Goal: Task Accomplishment & Management: Manage account settings

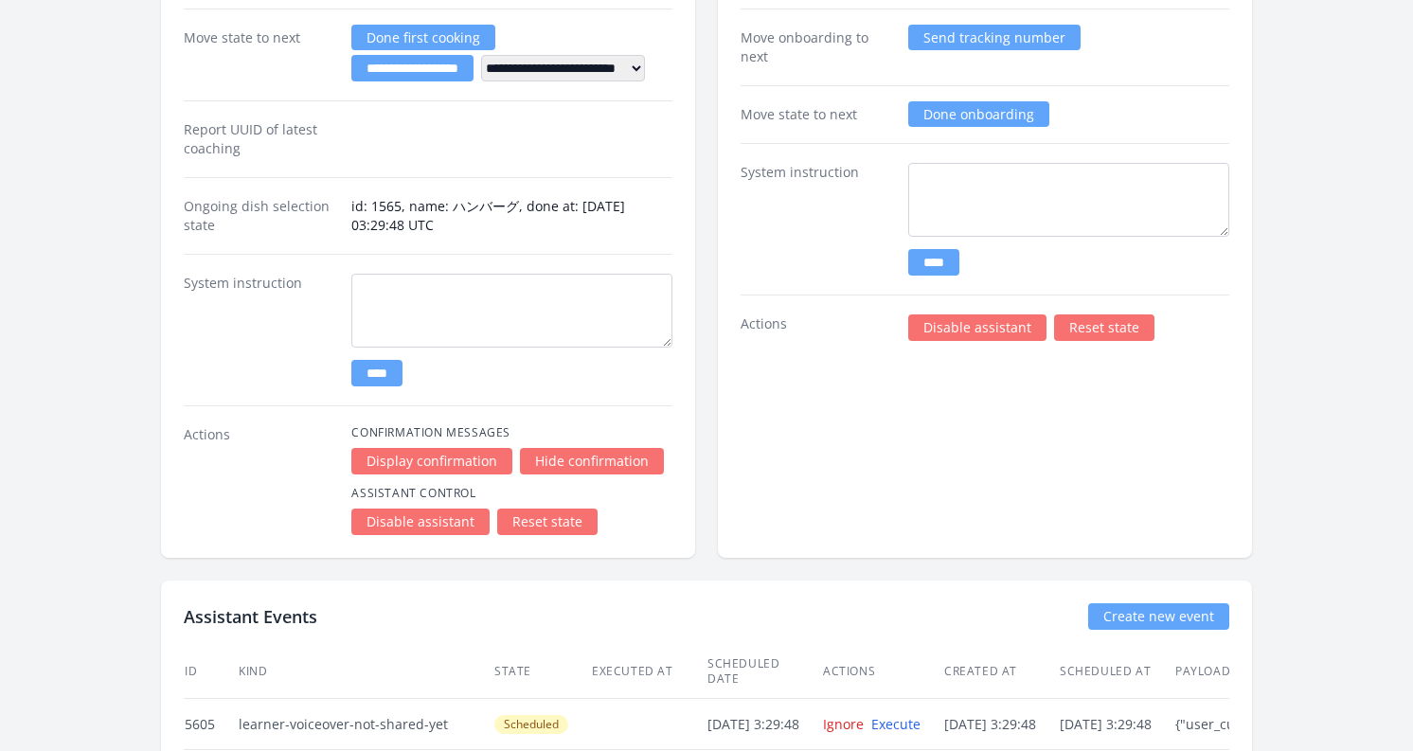
scroll to position [3937, 0]
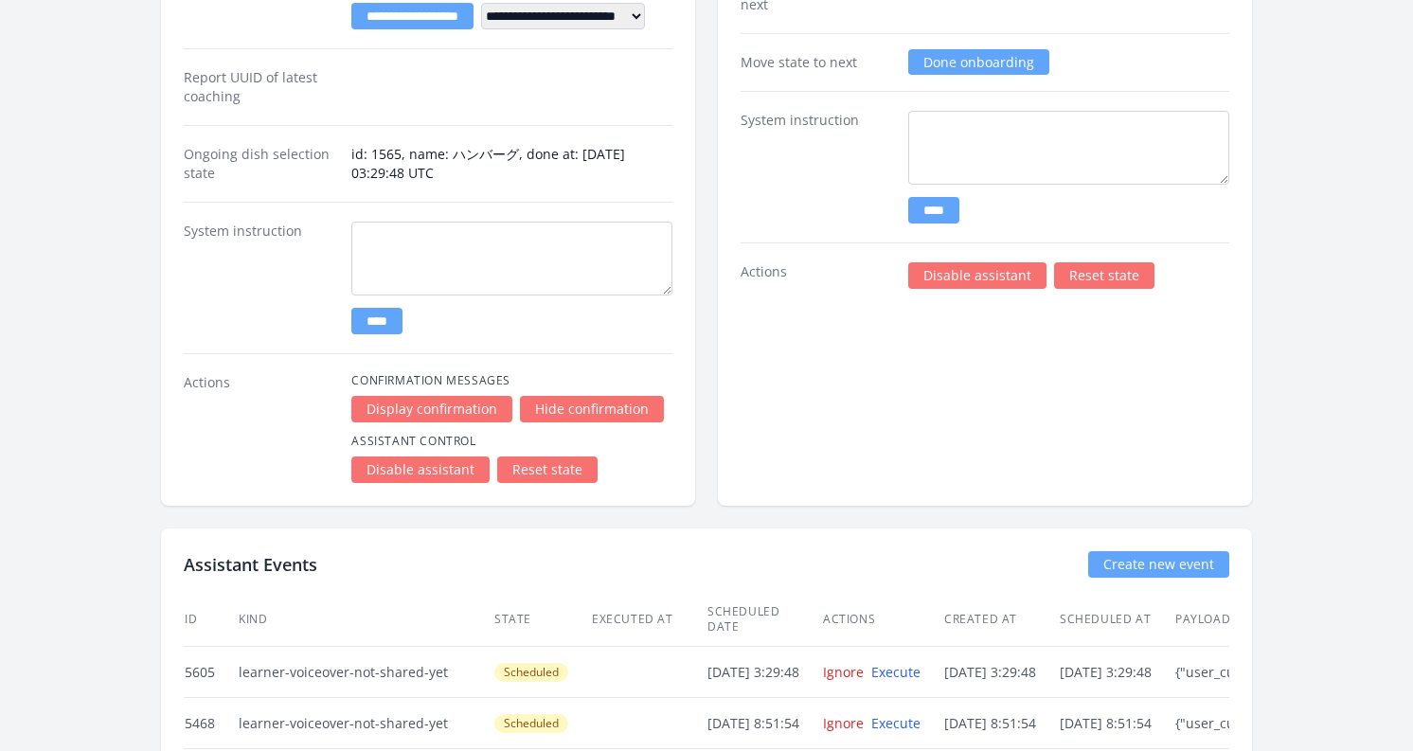
click at [542, 475] on link "Reset state" at bounding box center [547, 470] width 100 height 27
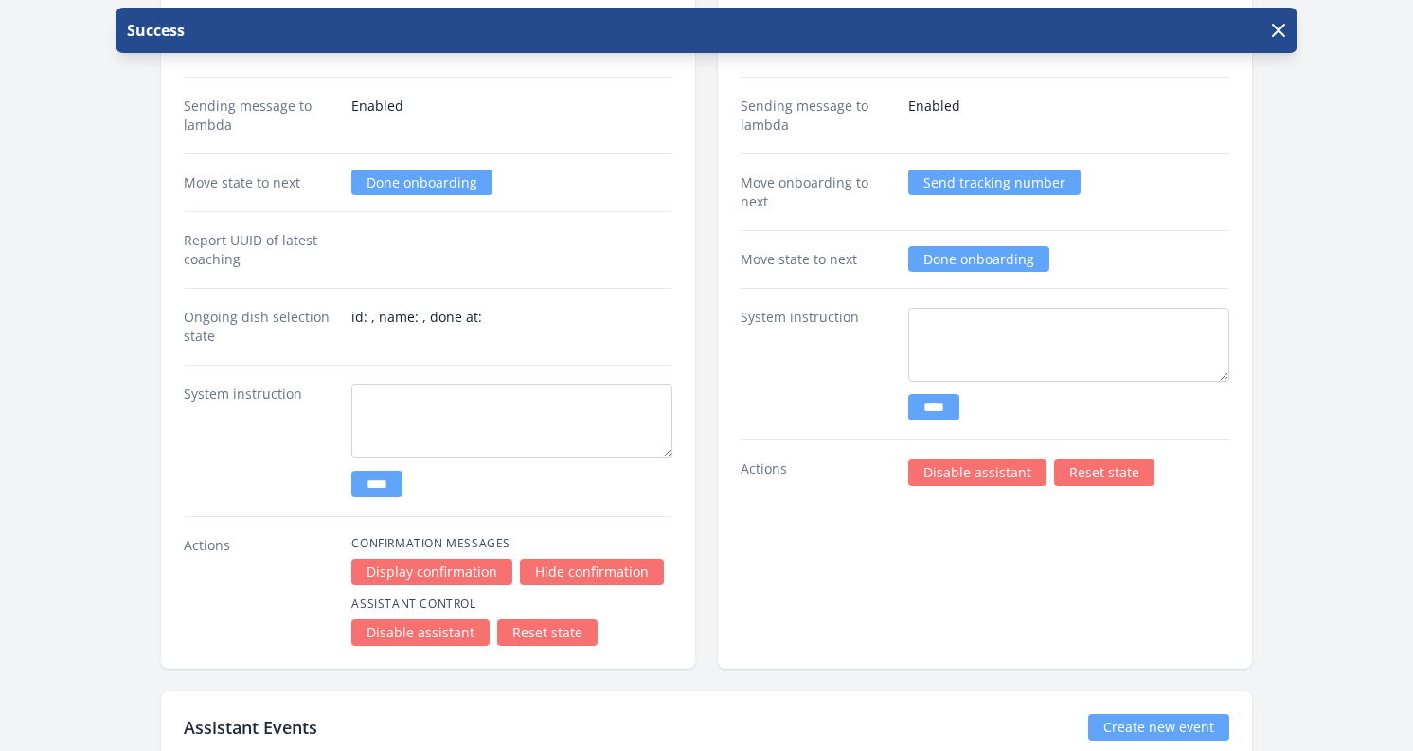
scroll to position [3615, 0]
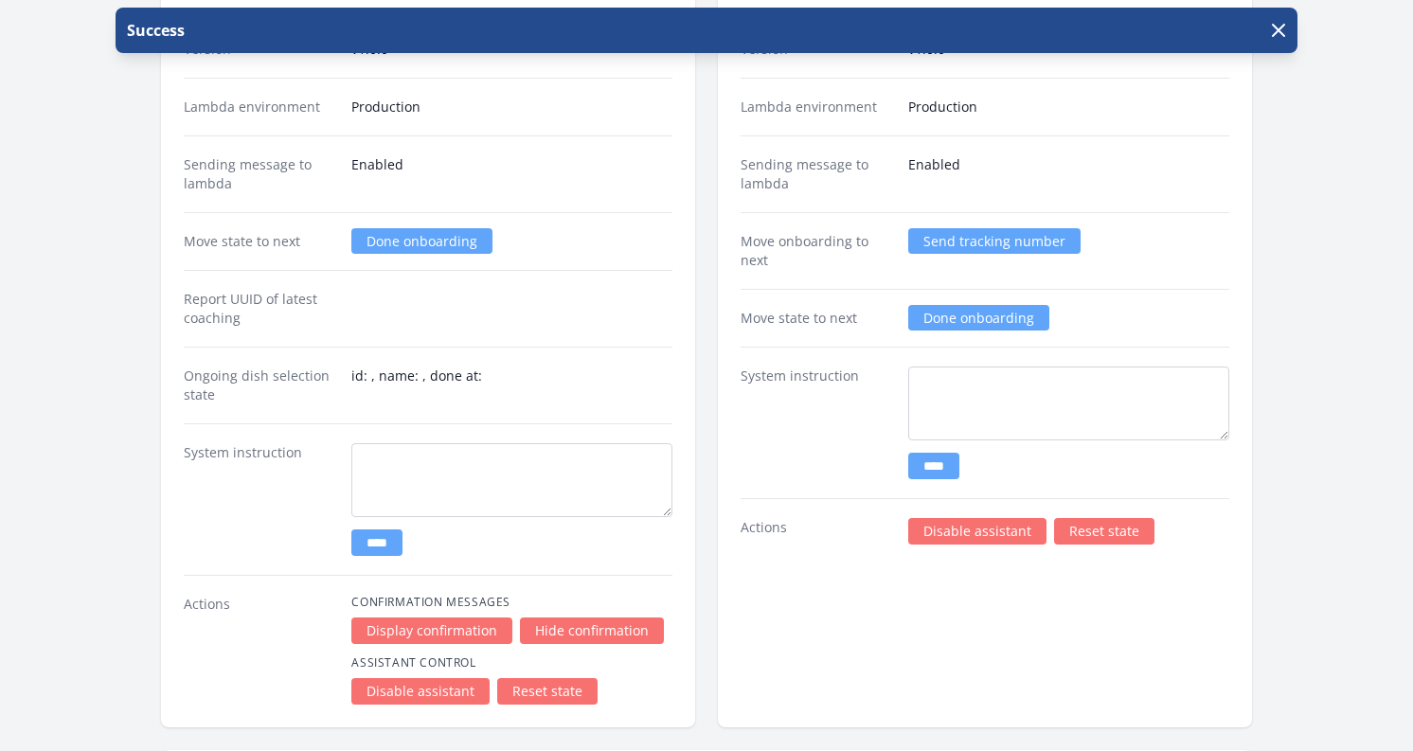
click at [391, 242] on link "Done onboarding" at bounding box center [421, 241] width 141 height 26
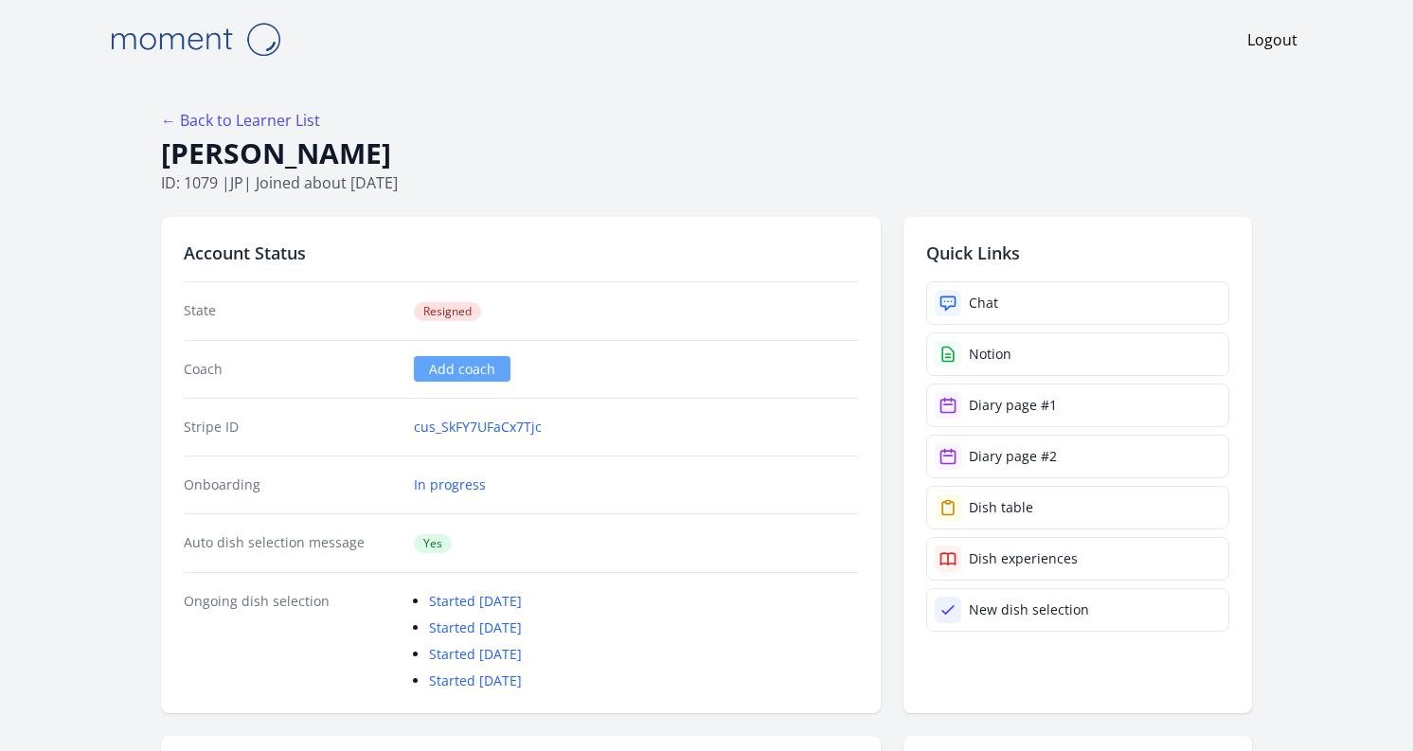
scroll to position [3615, 0]
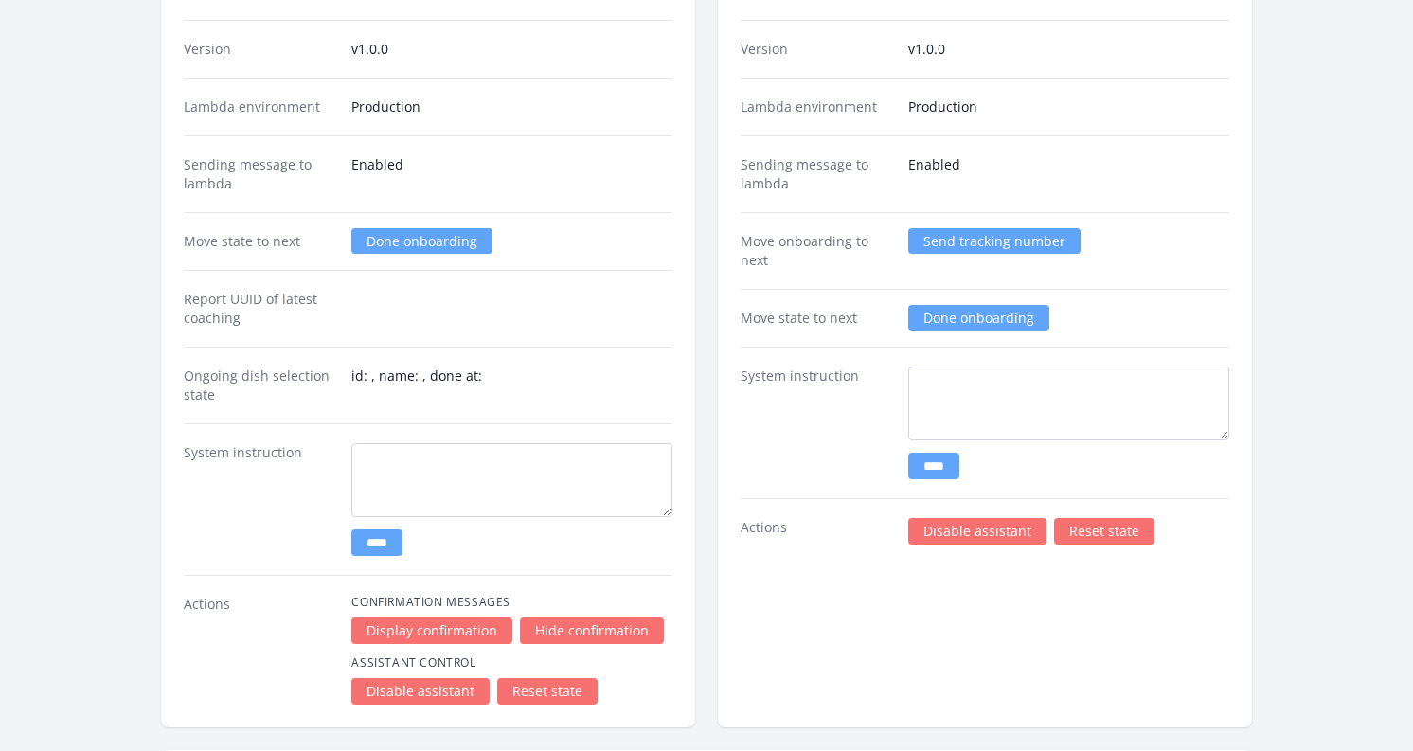
click at [374, 246] on link "Done onboarding" at bounding box center [421, 241] width 141 height 26
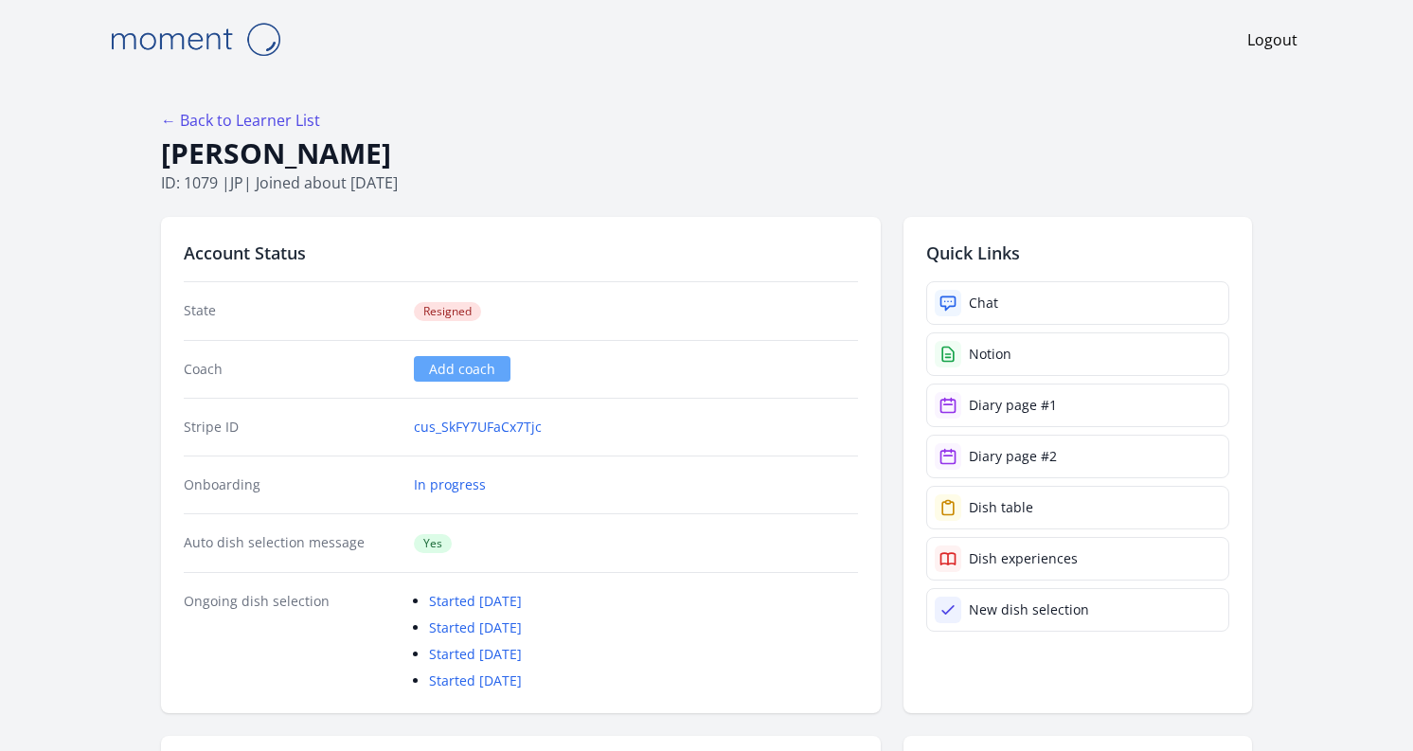
scroll to position [3615, 0]
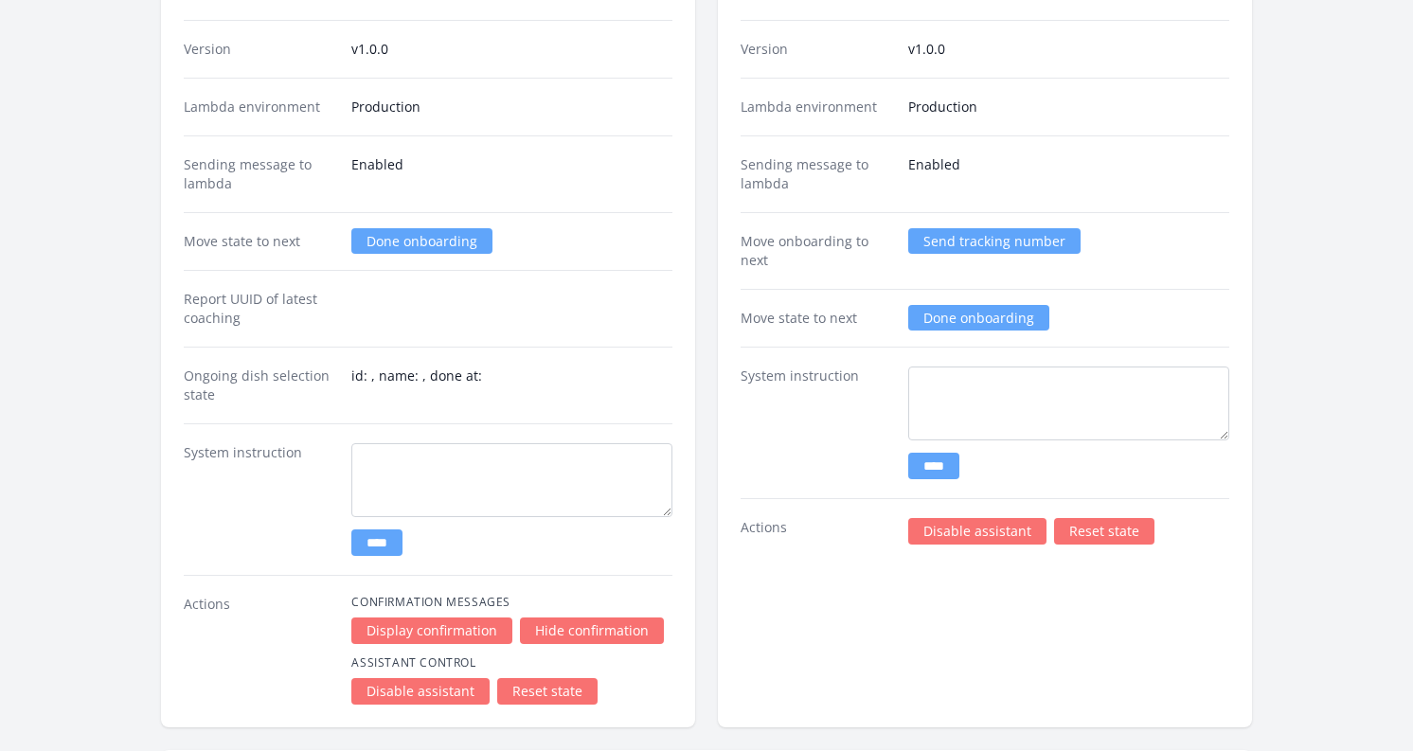
click at [388, 238] on link "Done onboarding" at bounding box center [421, 241] width 141 height 26
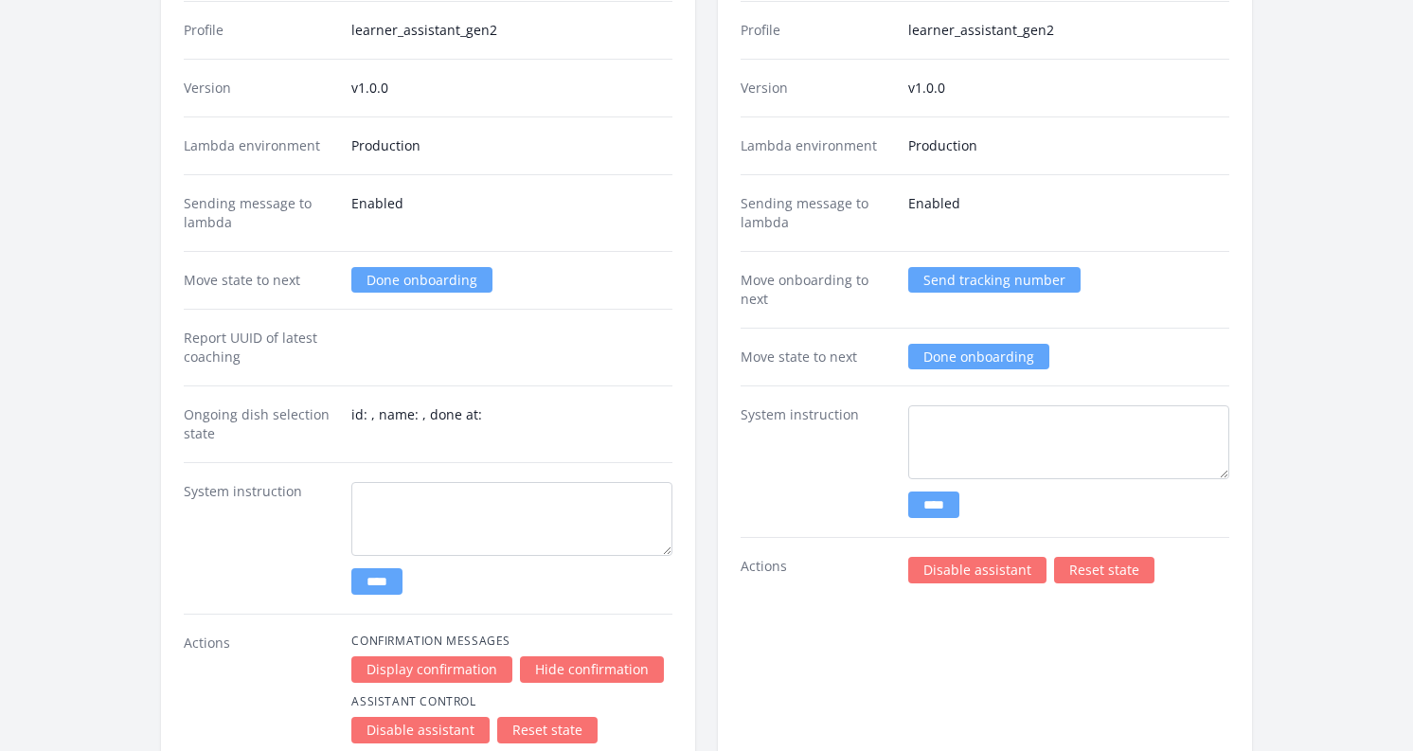
scroll to position [3537, 0]
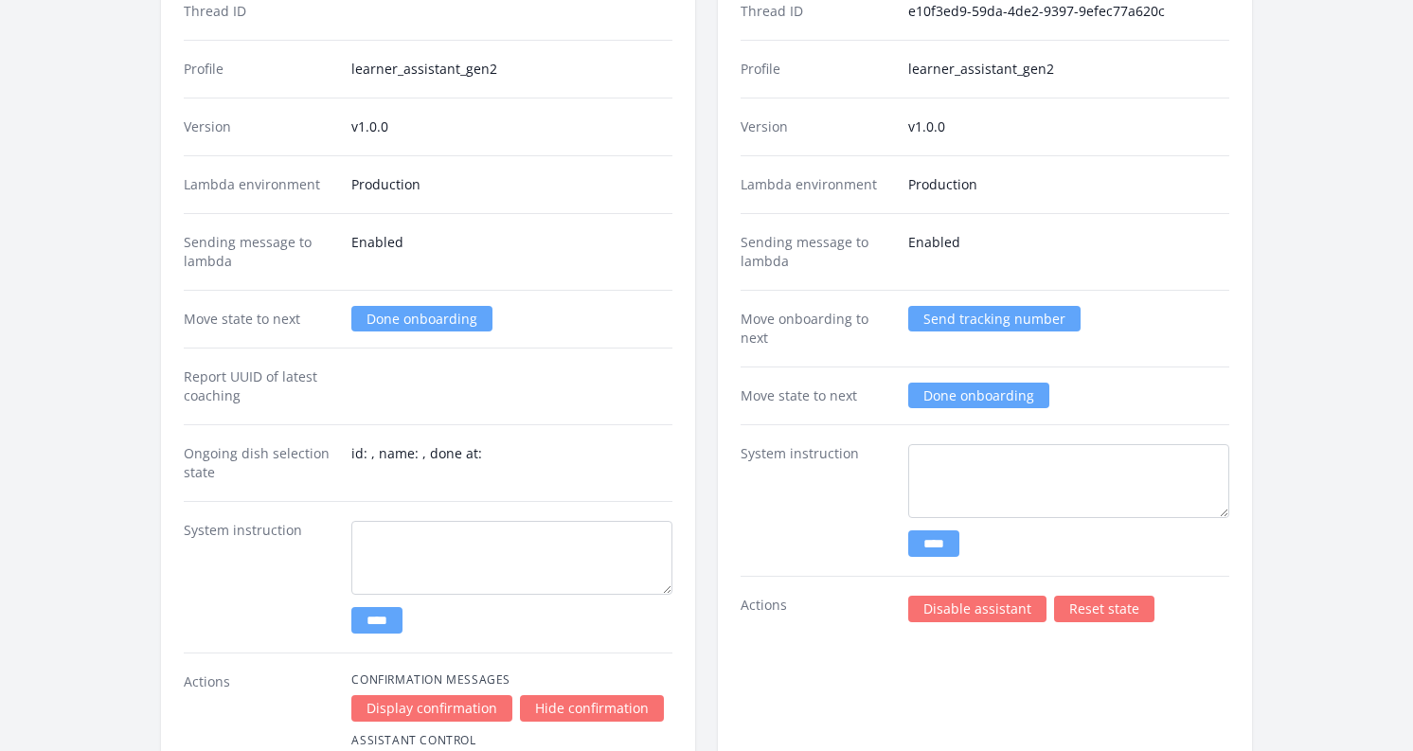
click at [390, 325] on link "Done onboarding" at bounding box center [421, 319] width 141 height 26
